Goal: Information Seeking & Learning: Learn about a topic

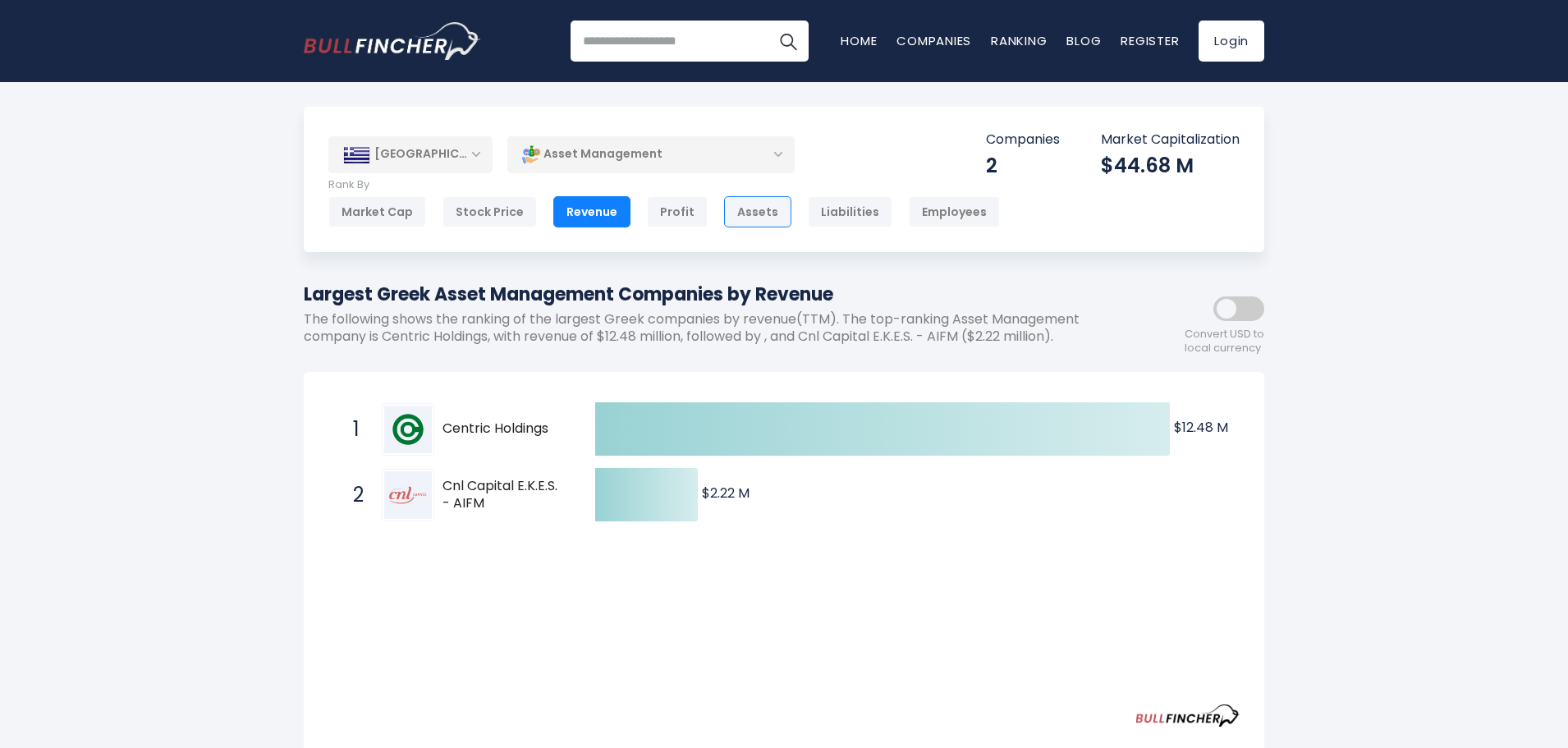
click at [763, 214] on div "Assets" at bounding box center [758, 212] width 67 height 31
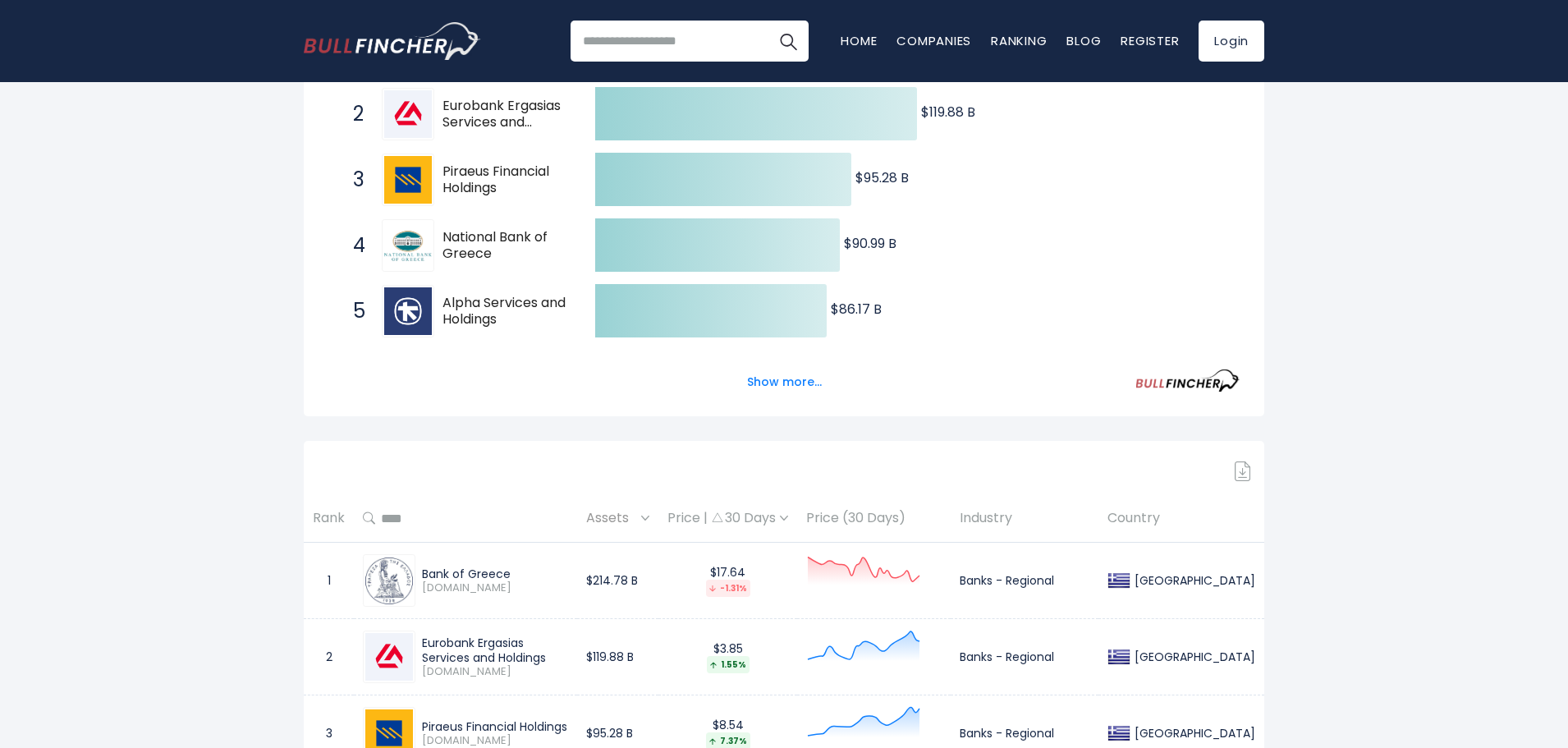
scroll to position [247, 0]
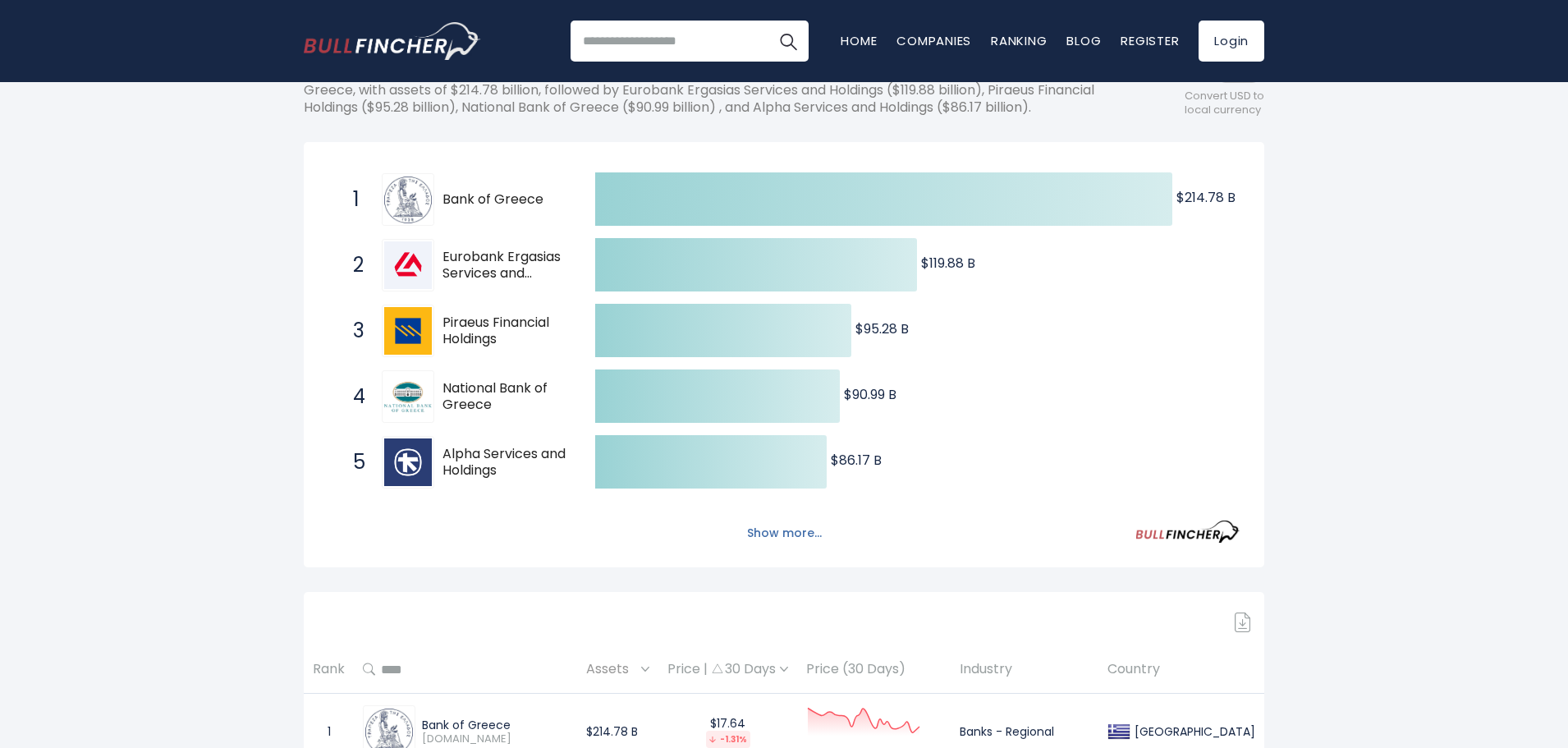
click at [766, 546] on button "Show more..." at bounding box center [784, 533] width 95 height 27
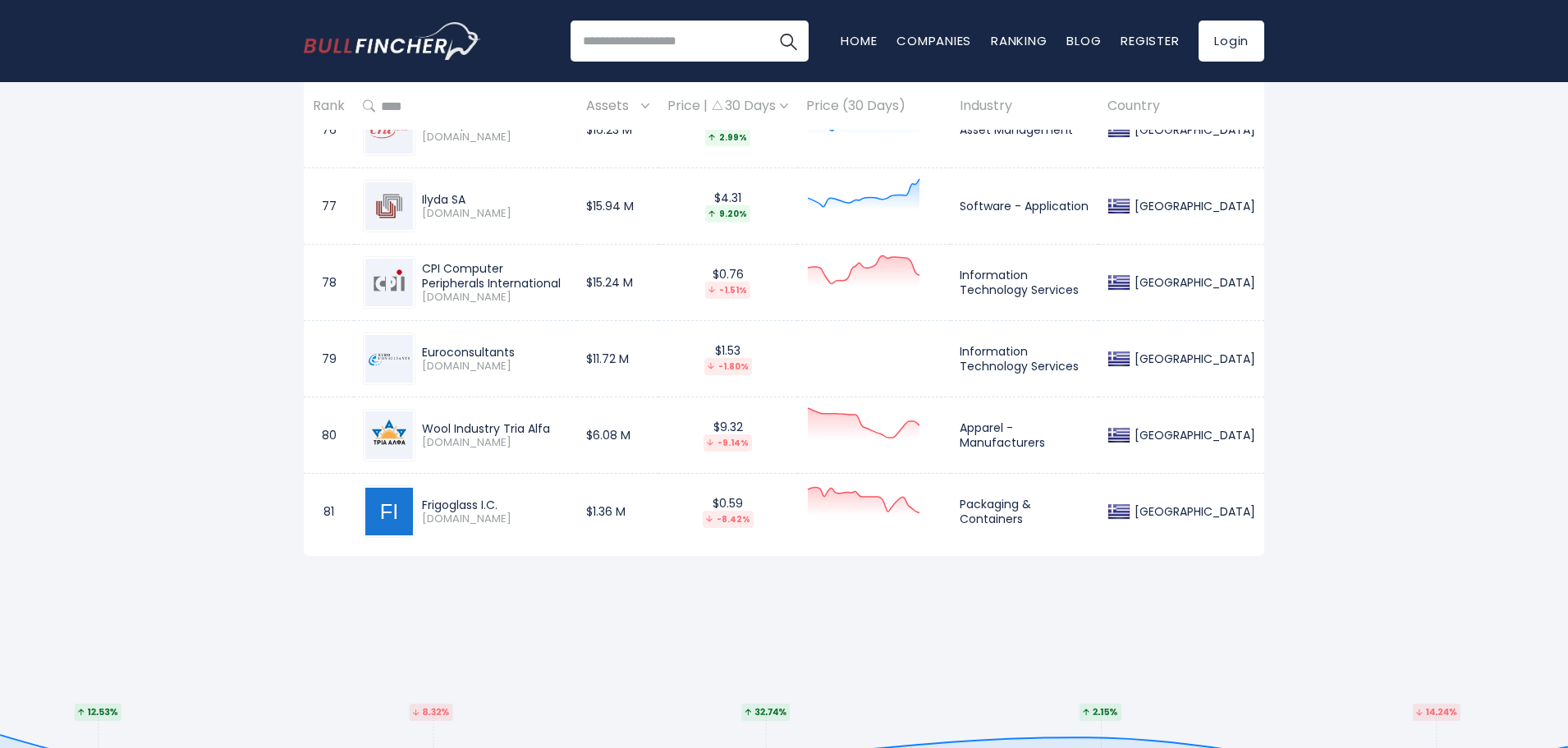
scroll to position [6979, 0]
